Goal: Book appointment/travel/reservation

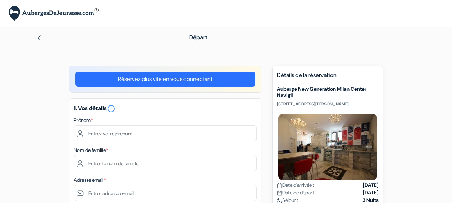
scroll to position [37, 0]
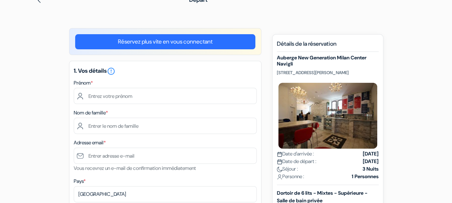
type input "[PERSON_NAME]"
type input "Muller"
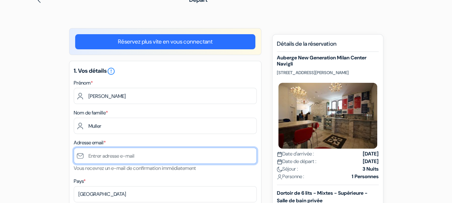
type input "[EMAIL_ADDRESS][DOMAIN_NAME]"
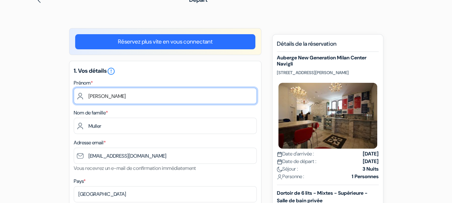
type input "6 12 57 34 88"
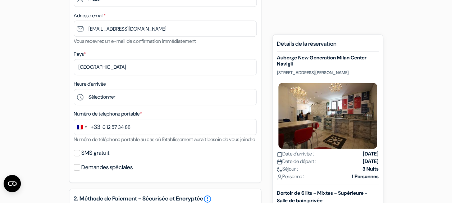
scroll to position [165, 0]
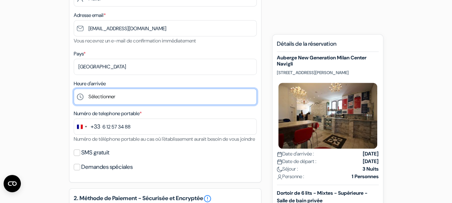
click at [123, 98] on select "Sélectionner 1:00 2:00 3:00 4:00 5:00 6:00 7:00 8:00 9:00 10:00 11:00 12:00 13:…" at bounding box center [165, 96] width 183 height 16
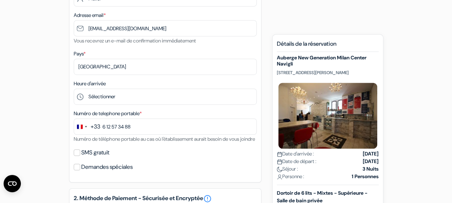
click at [54, 61] on div "add_box Auberge New Generation [GEOGRAPHIC_DATA] [GEOGRAPHIC_DATA] [STREET_ADDR…" at bounding box center [226, 191] width 410 height 580
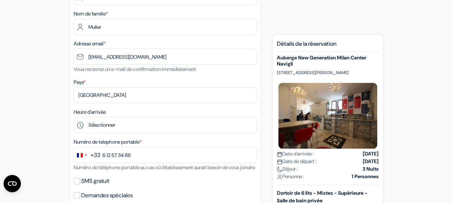
scroll to position [136, 0]
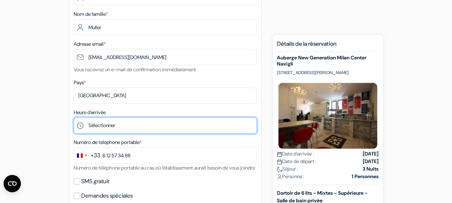
click at [114, 131] on select "Sélectionner 1:00 2:00 3:00 4:00 5:00 6:00 7:00 8:00 9:00 10:00 11:00 12:00 13:…" at bounding box center [165, 125] width 183 height 16
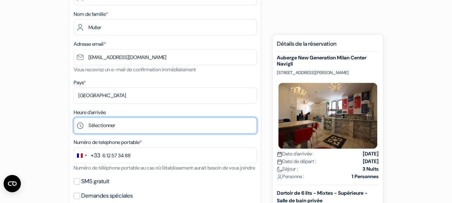
click at [139, 119] on select "Sélectionner 1:00 2:00 3:00 4:00 5:00 6:00 7:00 8:00 9:00 10:00 11:00 12:00 13:…" at bounding box center [165, 125] width 183 height 16
select select "18"
click at [74, 118] on select "Sélectionner 1:00 2:00 3:00 4:00 5:00 6:00 7:00 8:00 9:00 10:00 11:00 12:00 13:…" at bounding box center [165, 125] width 183 height 16
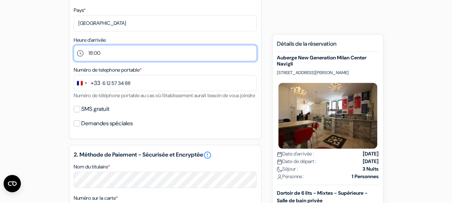
scroll to position [210, 0]
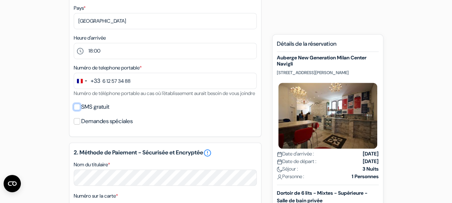
click at [74, 110] on input "SMS gratuit" at bounding box center [77, 106] width 6 height 6
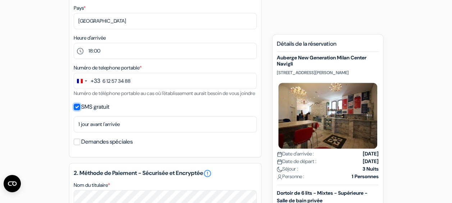
click at [74, 110] on input "SMS gratuit" at bounding box center [77, 106] width 6 height 6
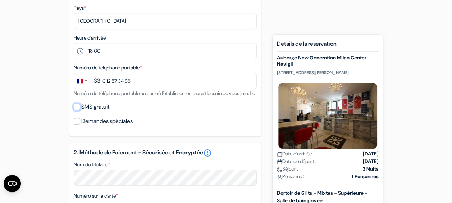
click at [74, 110] on input "SMS gratuit" at bounding box center [77, 106] width 6 height 6
checkbox input "true"
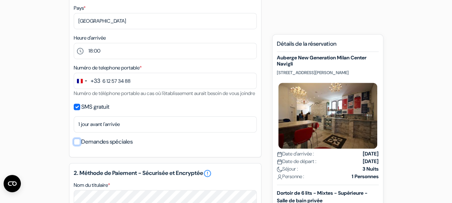
click at [79, 145] on input "Demandes spéciales" at bounding box center [77, 141] width 6 height 6
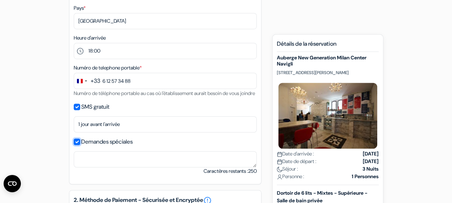
click at [79, 145] on input "Demandes spéciales" at bounding box center [77, 141] width 6 height 6
checkbox input "false"
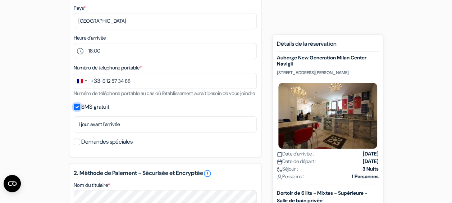
click at [75, 110] on input "SMS gratuit" at bounding box center [77, 106] width 6 height 6
checkbox input "false"
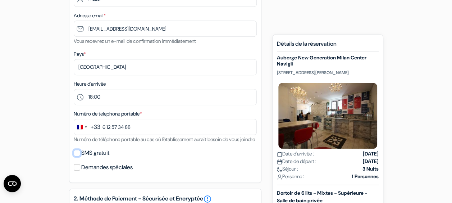
scroll to position [164, 0]
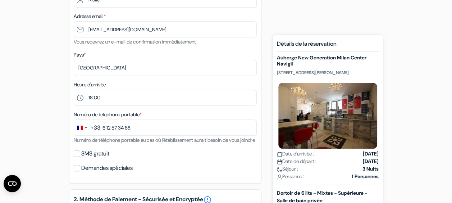
click at [42, 111] on div "add_box Auberge New Generation [GEOGRAPHIC_DATA] [GEOGRAPHIC_DATA] [STREET_ADDR…" at bounding box center [226, 192] width 410 height 580
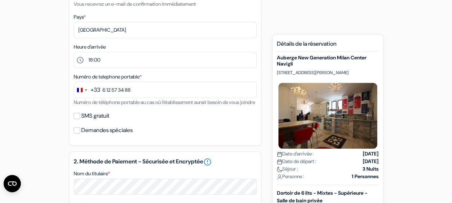
scroll to position [0, 0]
